Goal: Information Seeking & Learning: Check status

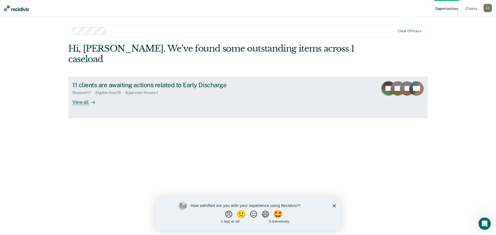
click at [77, 95] on div "View all" at bounding box center [86, 100] width 29 height 10
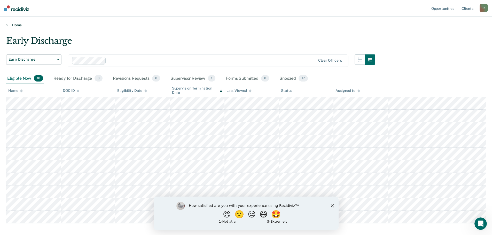
click at [14, 27] on link "Home" at bounding box center [245, 25] width 479 height 5
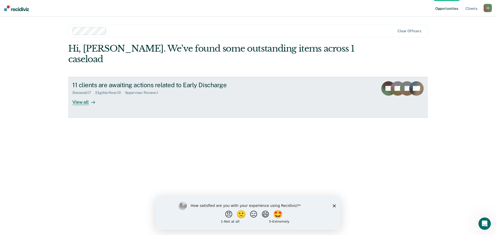
click at [142, 91] on div "Supervisor Review : 1" at bounding box center [143, 93] width 37 height 4
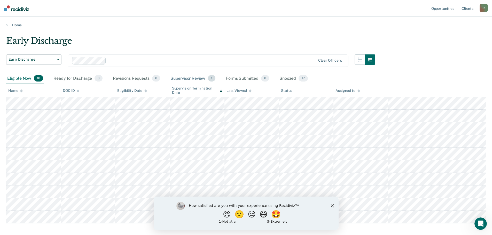
click at [192, 79] on div "Supervisor Review 1" at bounding box center [192, 78] width 47 height 11
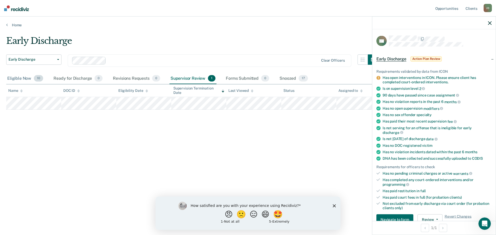
click at [17, 78] on div "Eligible Now 10" at bounding box center [25, 78] width 38 height 11
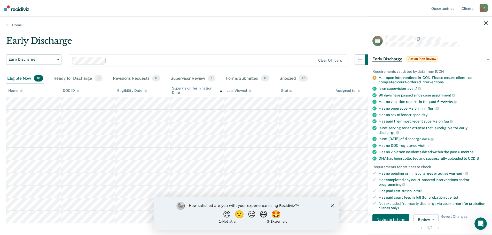
click at [486, 23] on icon "button" at bounding box center [486, 23] width 4 height 4
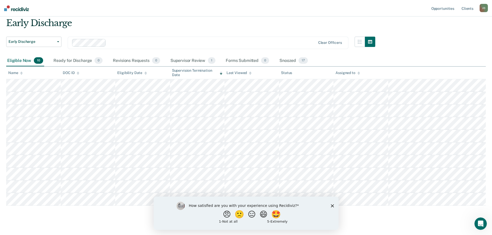
scroll to position [26, 0]
